Goal: Navigation & Orientation: Find specific page/section

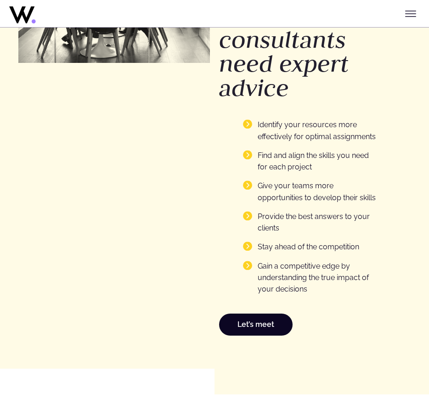
scroll to position [1096, 0]
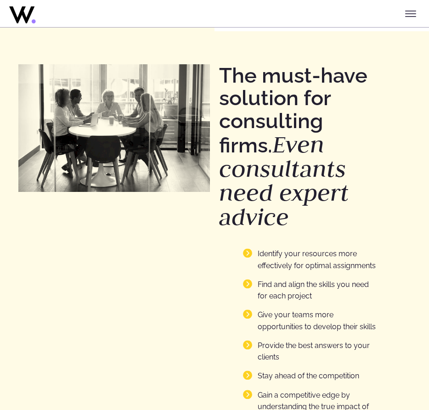
click at [410, 14] on icon "Toggle menu" at bounding box center [410, 13] width 11 height 11
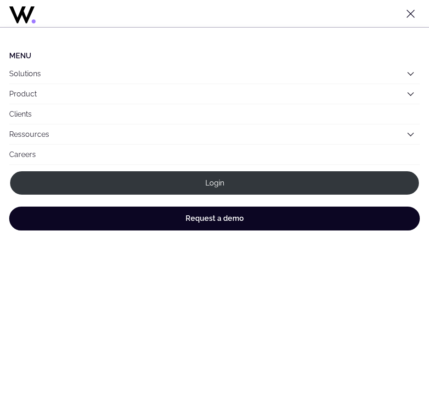
click at [51, 73] on button "Solutions" at bounding box center [214, 74] width 411 height 20
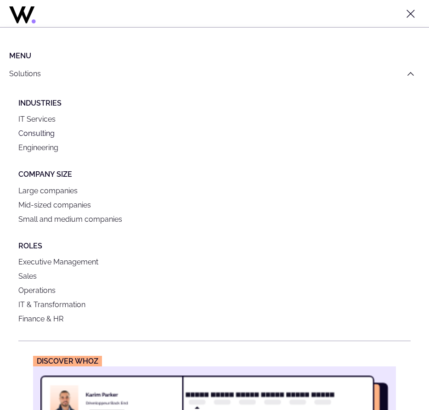
click at [34, 148] on link "Engineering" at bounding box center [214, 148] width 392 height 14
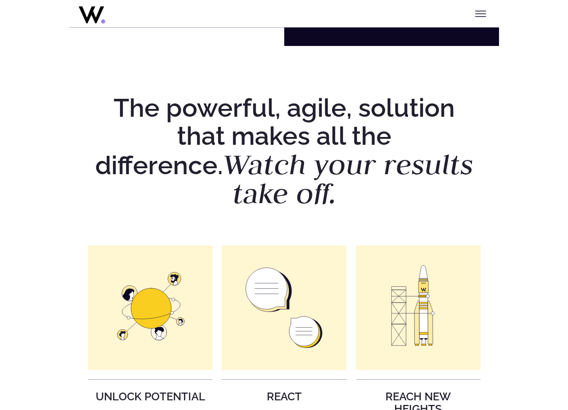
scroll to position [28, 0]
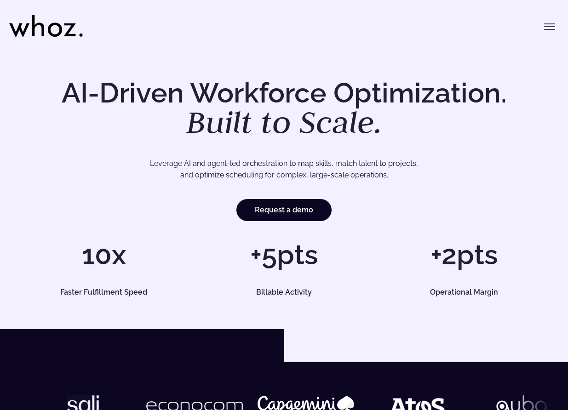
click at [559, 26] on header "Menu Solutions Industries IT Services Consulting Engineering Company size Large…" at bounding box center [284, 23] width 568 height 46
click at [554, 25] on icon "Toggle menu" at bounding box center [549, 26] width 11 height 11
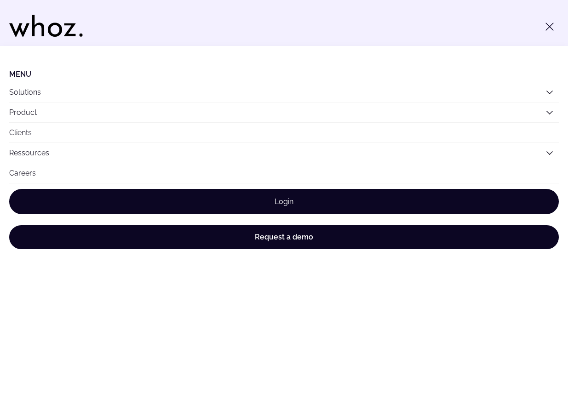
click at [220, 199] on link "Login" at bounding box center [283, 201] width 549 height 25
